Goal: Information Seeking & Learning: Learn about a topic

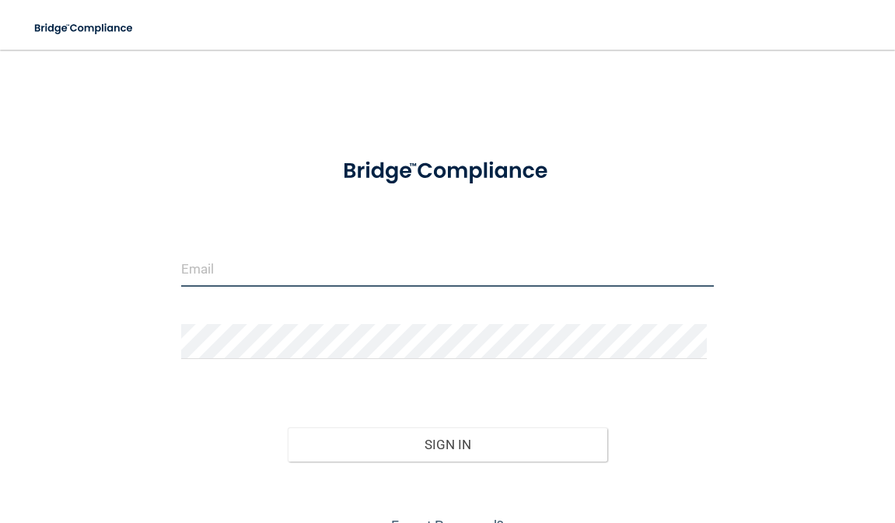
click at [261, 271] on input "email" at bounding box center [447, 269] width 533 height 35
type input "[EMAIL_ADDRESS][DOMAIN_NAME]"
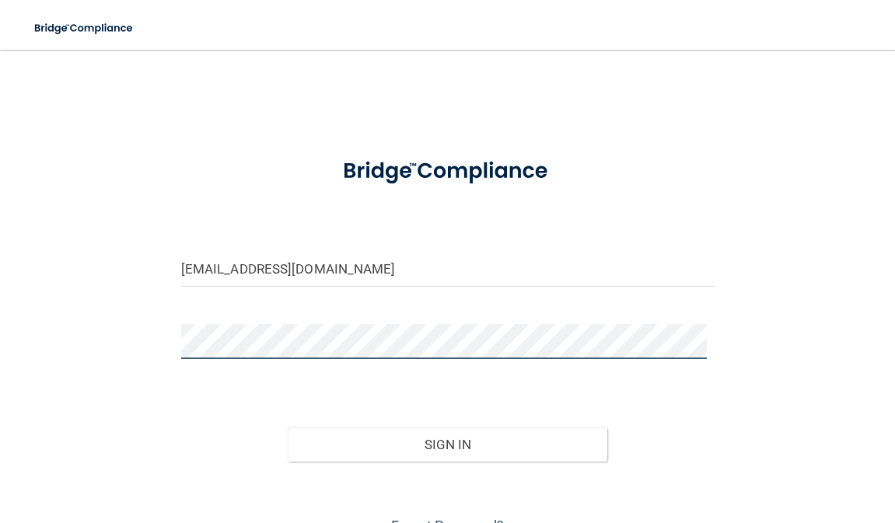
click at [288, 428] on button "Sign In" at bounding box center [448, 445] width 320 height 34
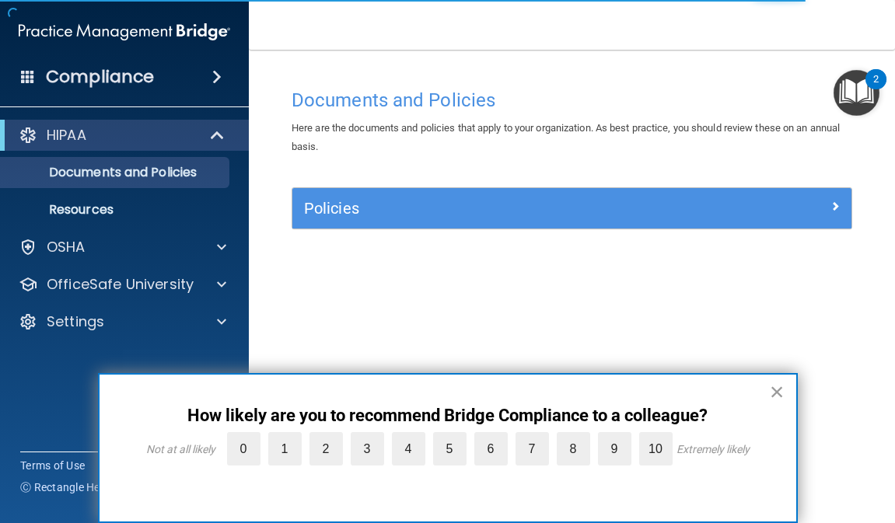
click at [772, 389] on button "×" at bounding box center [777, 391] width 15 height 25
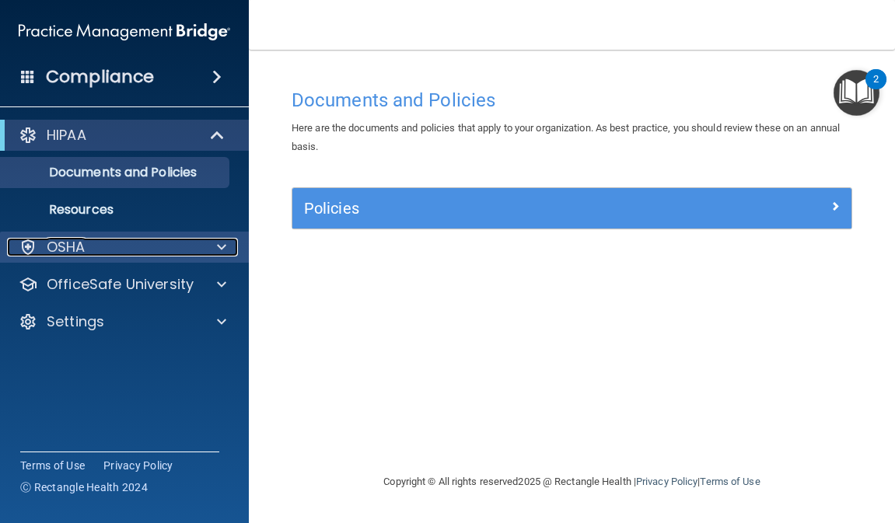
click at [209, 247] on div at bounding box center [219, 247] width 39 height 19
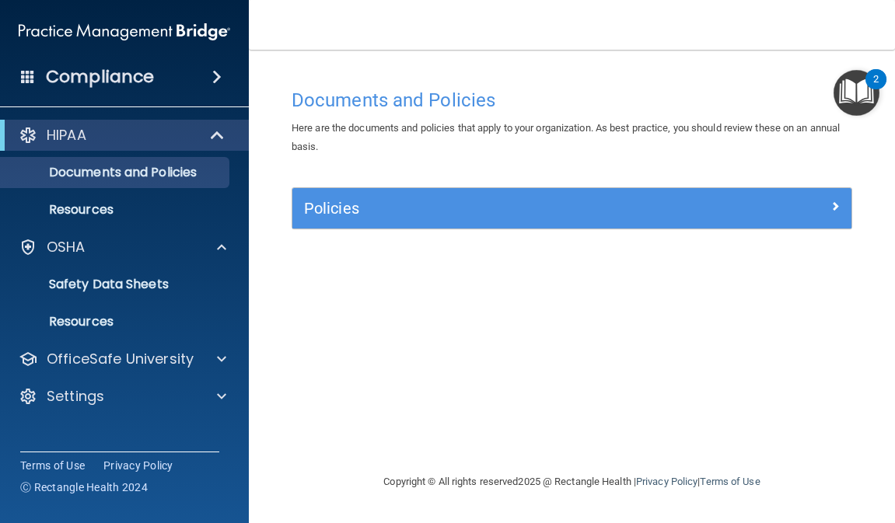
click at [852, 85] on img "Open Resource Center, 2 new notifications" at bounding box center [857, 93] width 46 height 46
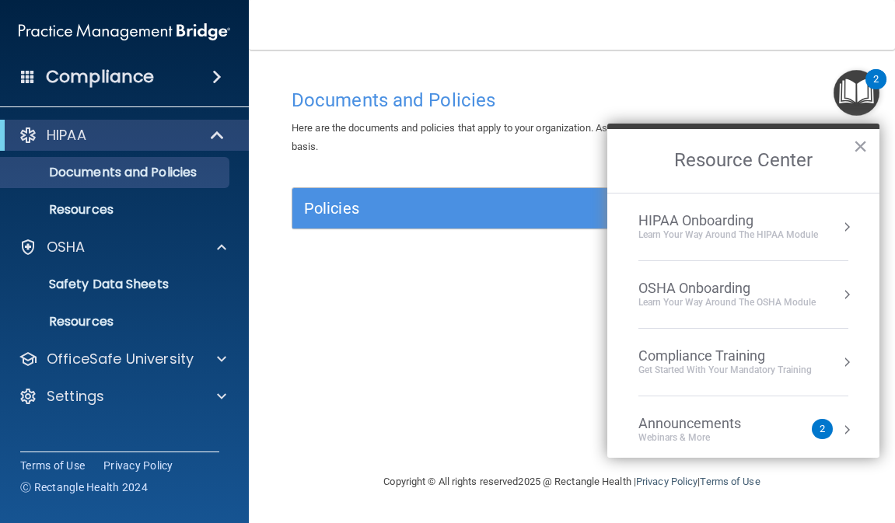
scroll to position [87, 0]
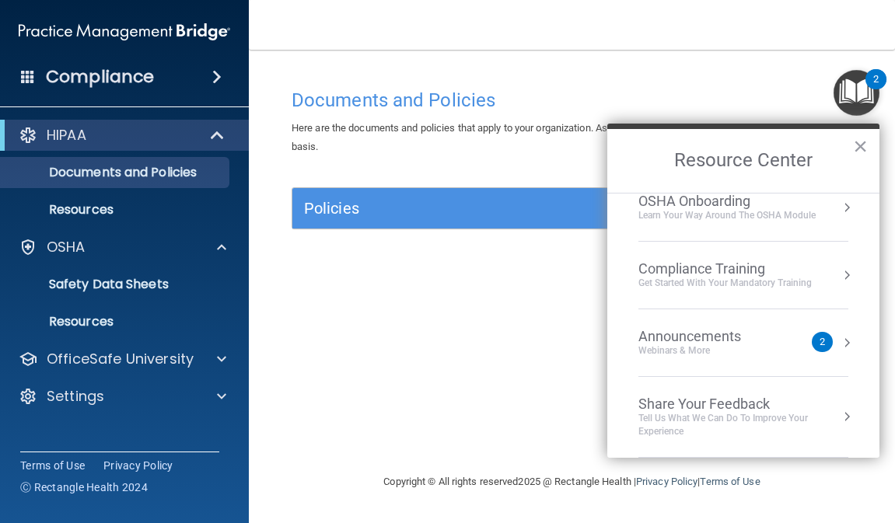
click at [852, 149] on h2 "Resource Center" at bounding box center [743, 161] width 272 height 64
click at [862, 150] on button "×" at bounding box center [860, 146] width 15 height 25
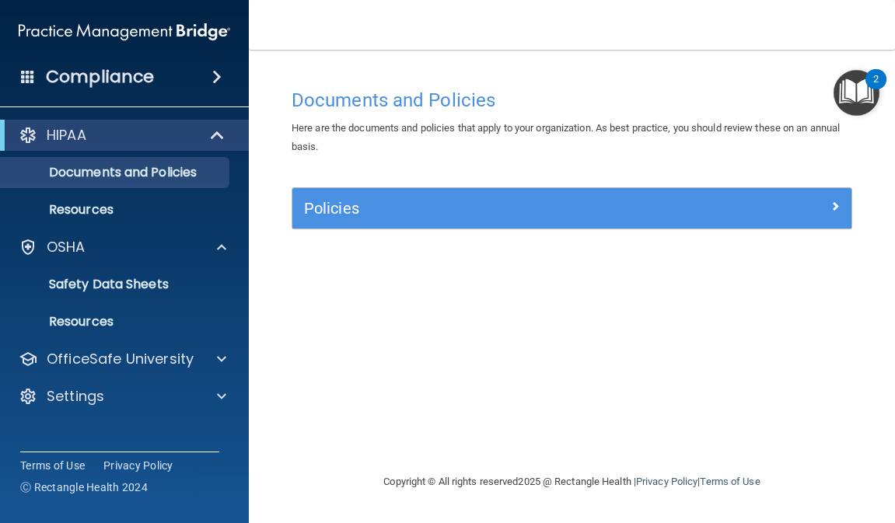
click at [212, 79] on span at bounding box center [216, 77] width 9 height 19
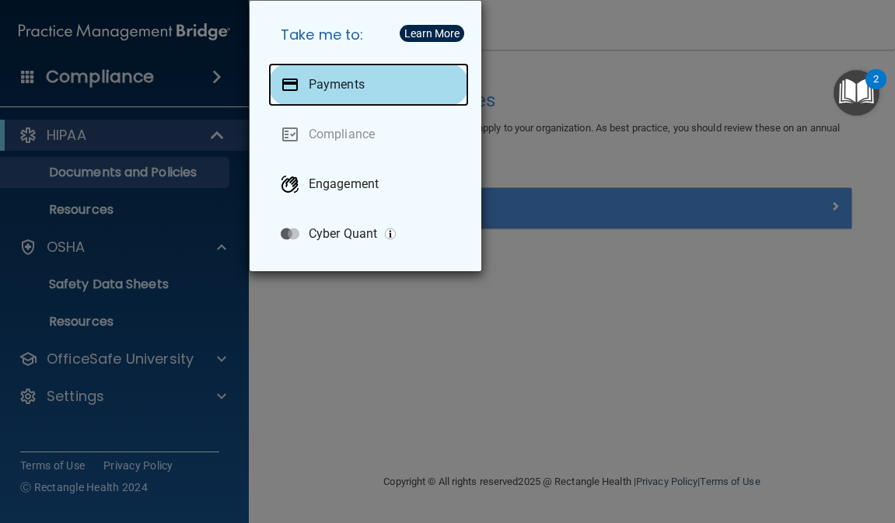
click at [367, 75] on div "Payments" at bounding box center [368, 85] width 201 height 44
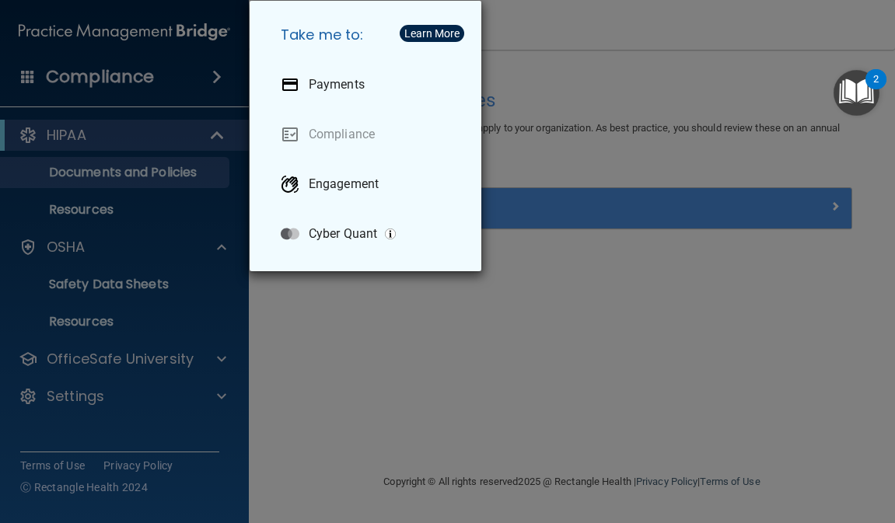
click at [91, 139] on div "Take me to: Payments Compliance Engagement Cyber Quant" at bounding box center [447, 261] width 895 height 523
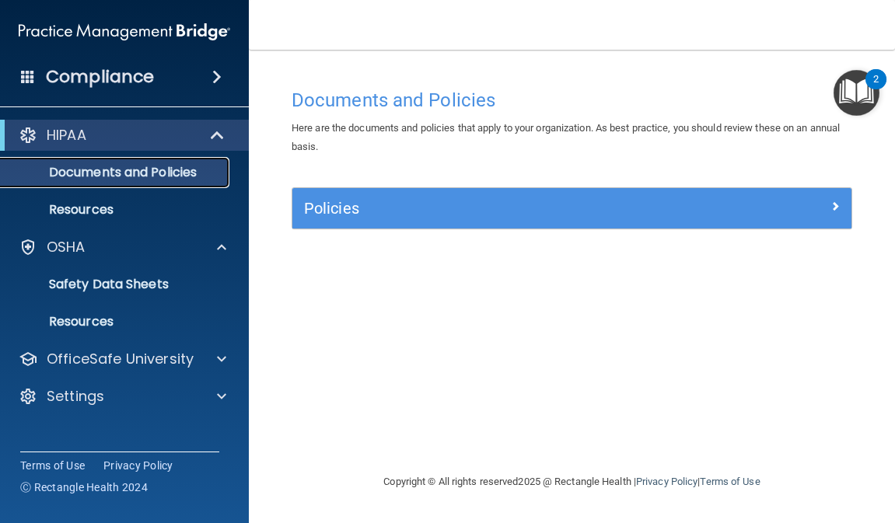
click at [105, 172] on p "Documents and Policies" at bounding box center [116, 173] width 212 height 16
click at [148, 180] on p "Documents and Policies" at bounding box center [116, 173] width 212 height 16
click at [155, 221] on link "Resources" at bounding box center [106, 209] width 245 height 31
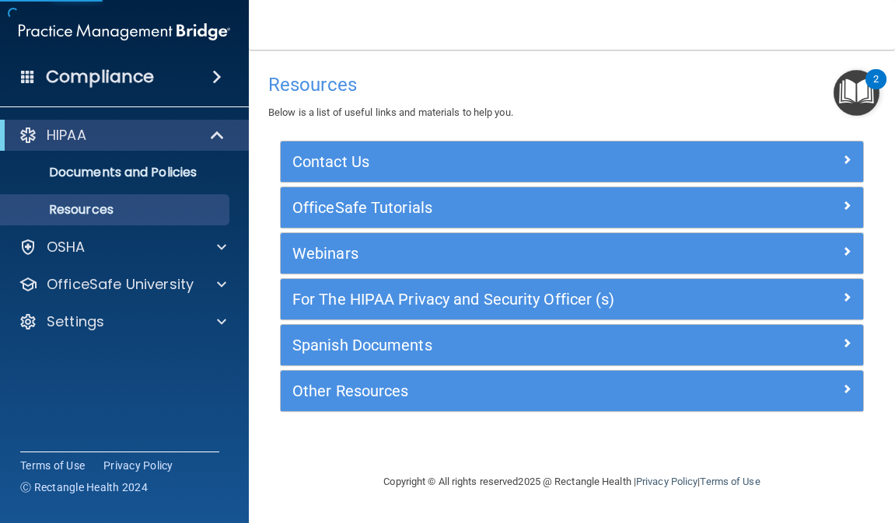
click at [155, 190] on ul "Documents and Policies Report an Incident Business Associates Emergency Plannin…" at bounding box center [125, 188] width 282 height 75
click at [158, 169] on p "Documents and Policies" at bounding box center [116, 173] width 212 height 16
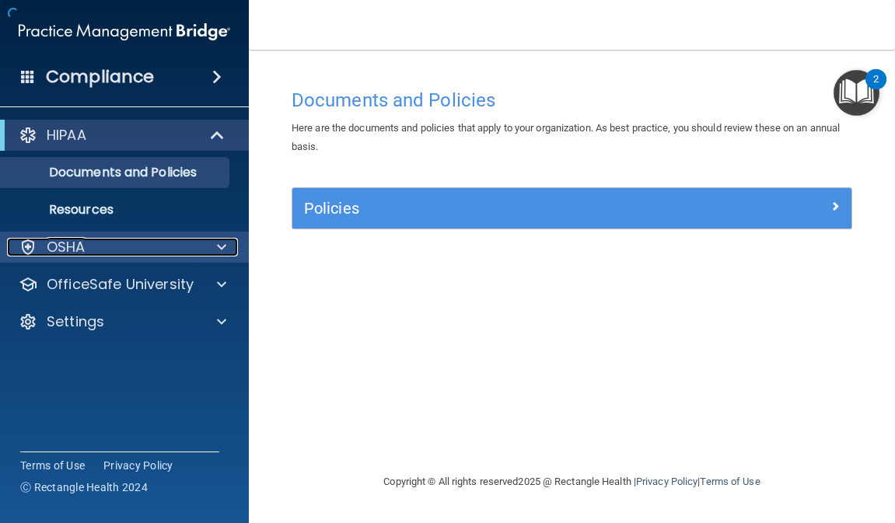
click at [217, 242] on span at bounding box center [221, 247] width 9 height 19
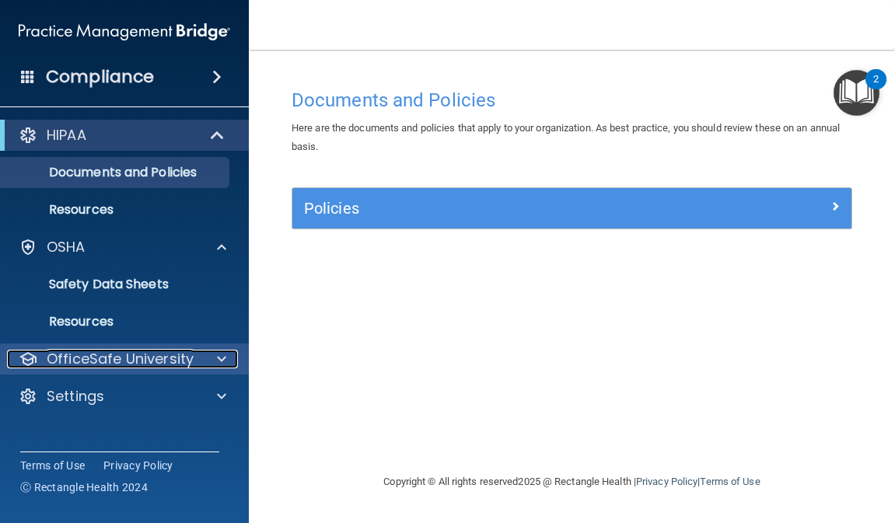
click at [233, 361] on div at bounding box center [219, 359] width 39 height 19
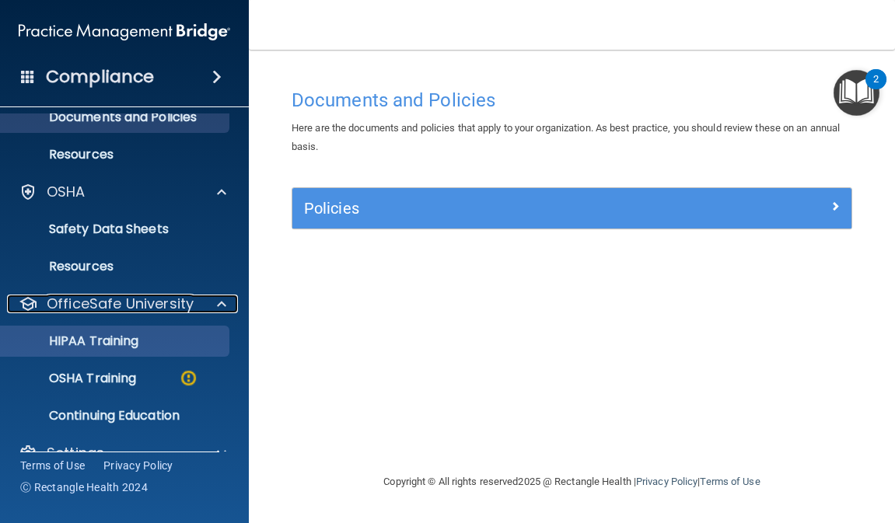
scroll to position [85, 0]
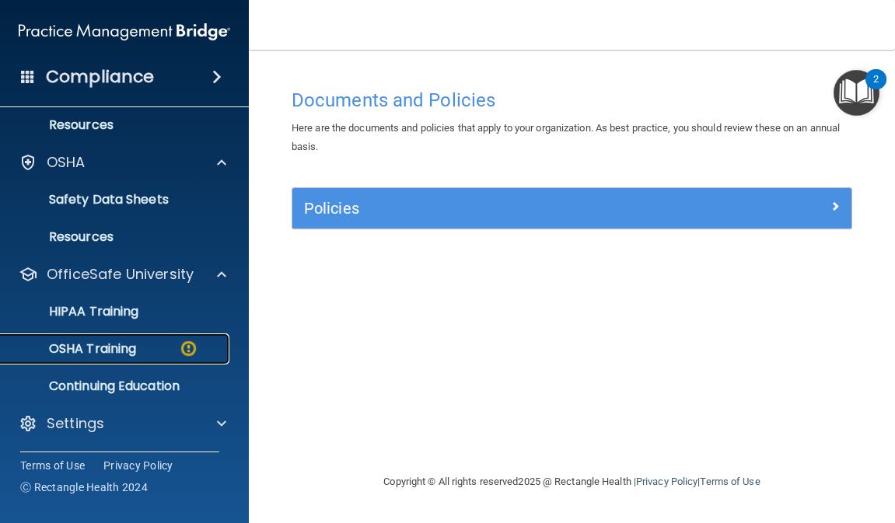
click at [162, 350] on div "OSHA Training" at bounding box center [116, 349] width 212 height 16
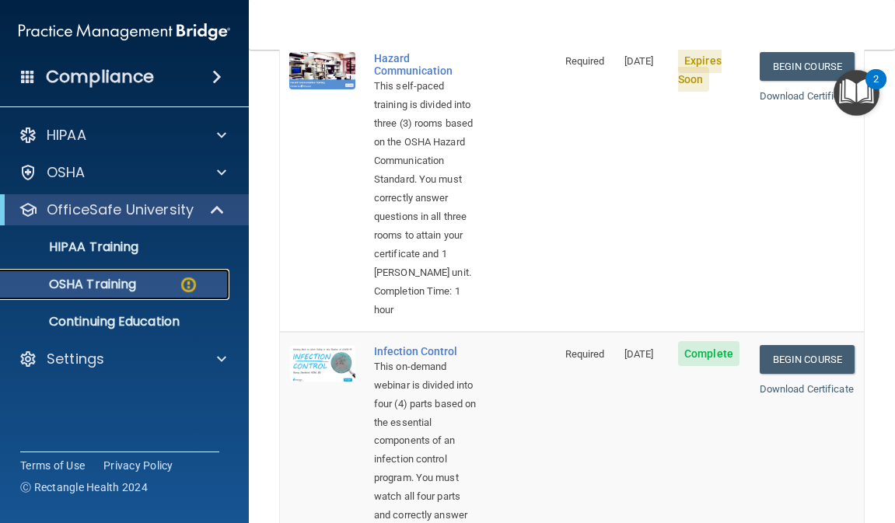
scroll to position [544, 0]
